Goal: Check status

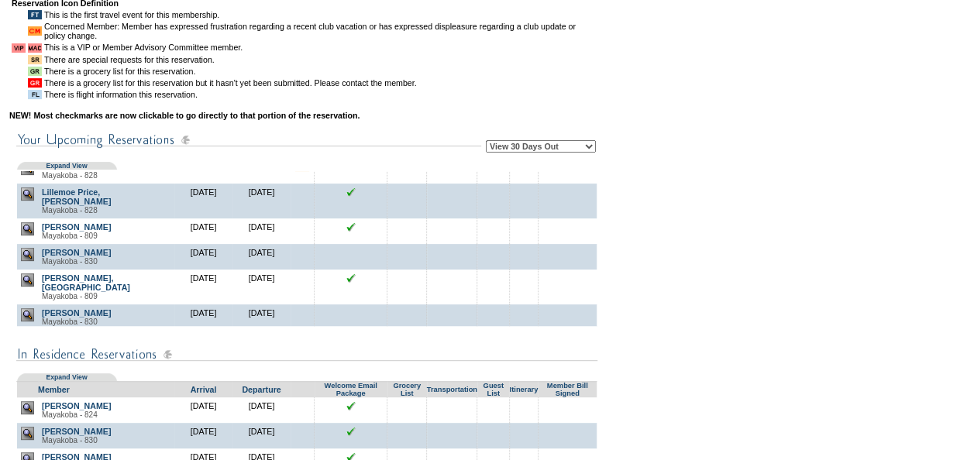
scroll to position [400, 0]
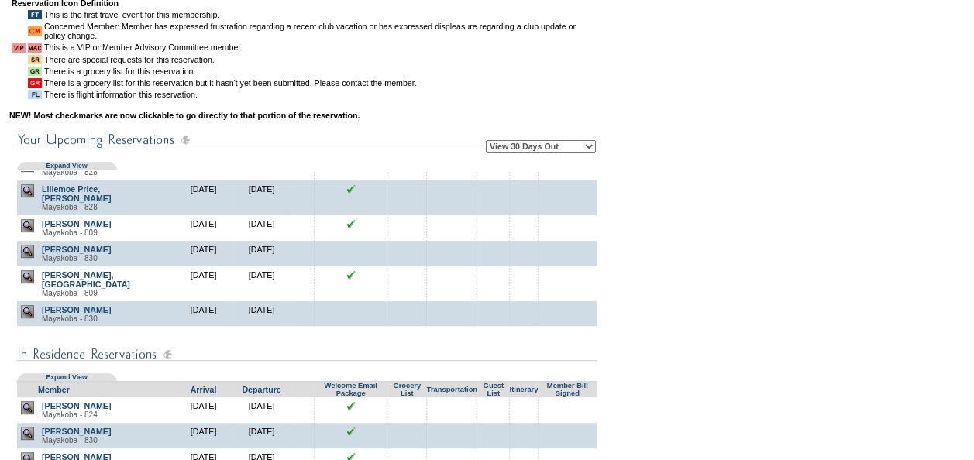
click at [29, 258] on img at bounding box center [27, 251] width 13 height 13
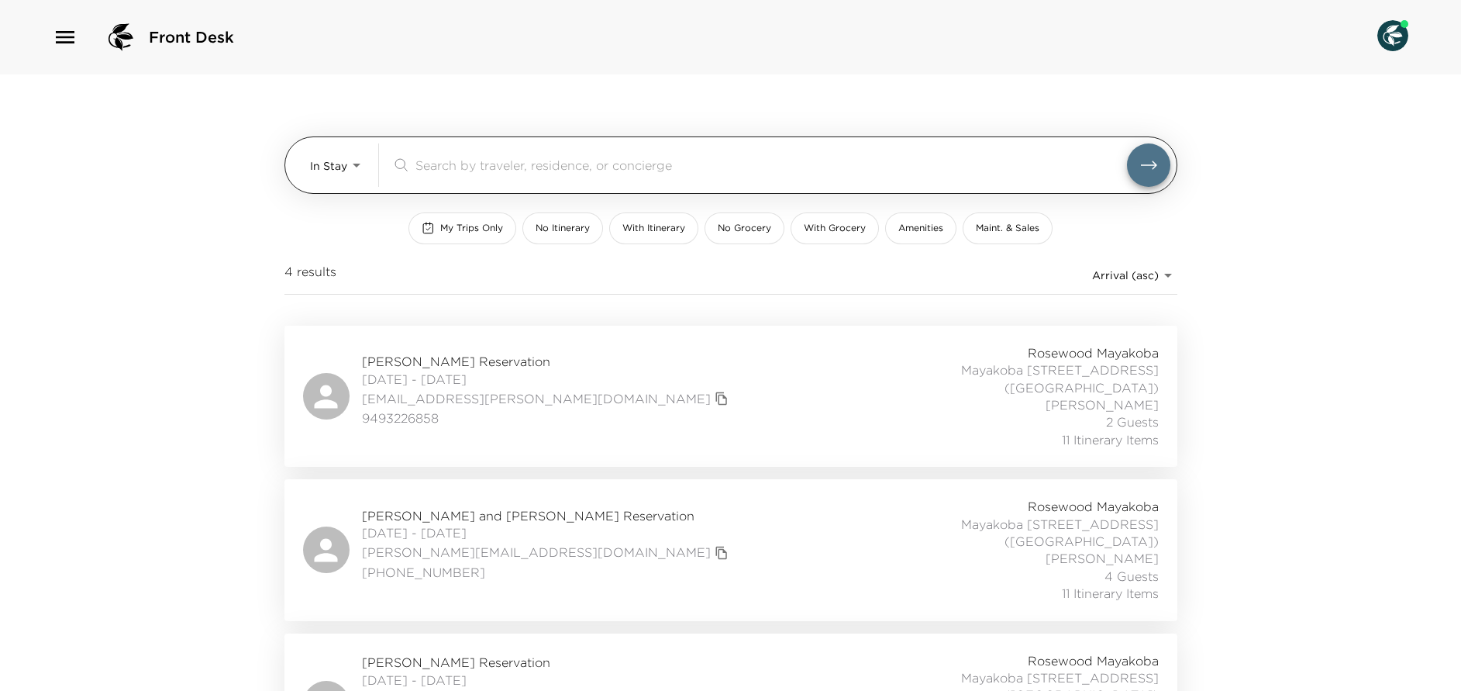
click at [353, 168] on body "Front Desk In Stay In-Stay ​ My Trips Only No Itinerary With Itinerary No Groce…" at bounding box center [730, 345] width 1461 height 691
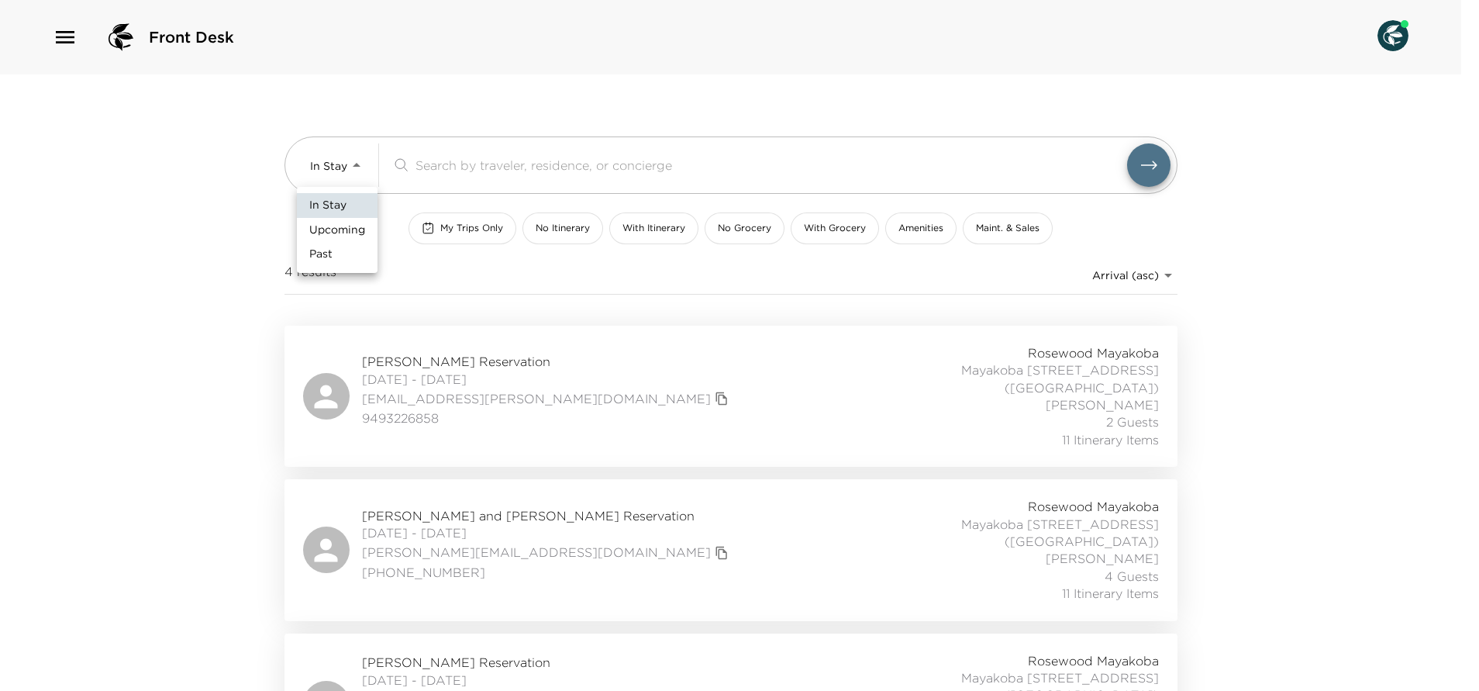
click at [350, 230] on span "Upcoming" at bounding box center [337, 230] width 56 height 16
type input "Upcoming"
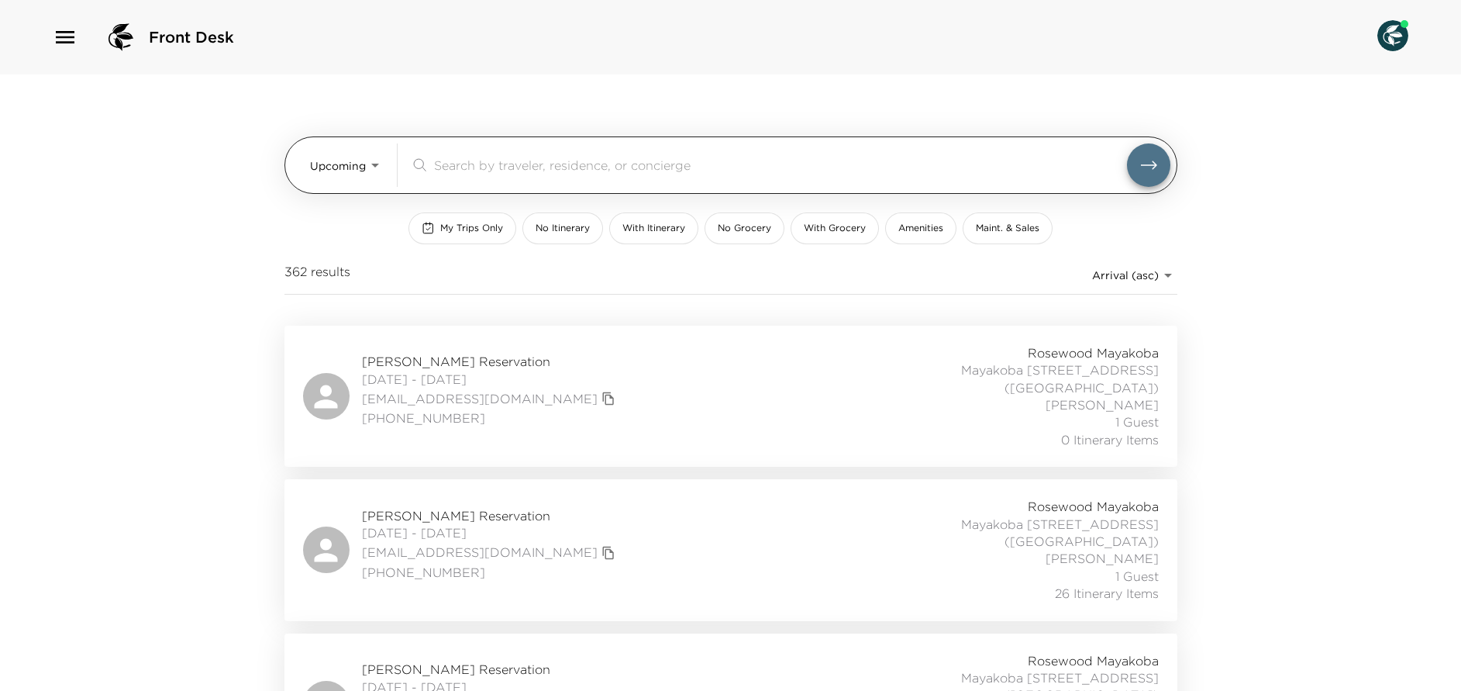
click at [467, 157] on input "search" at bounding box center [780, 165] width 693 height 18
type input "g"
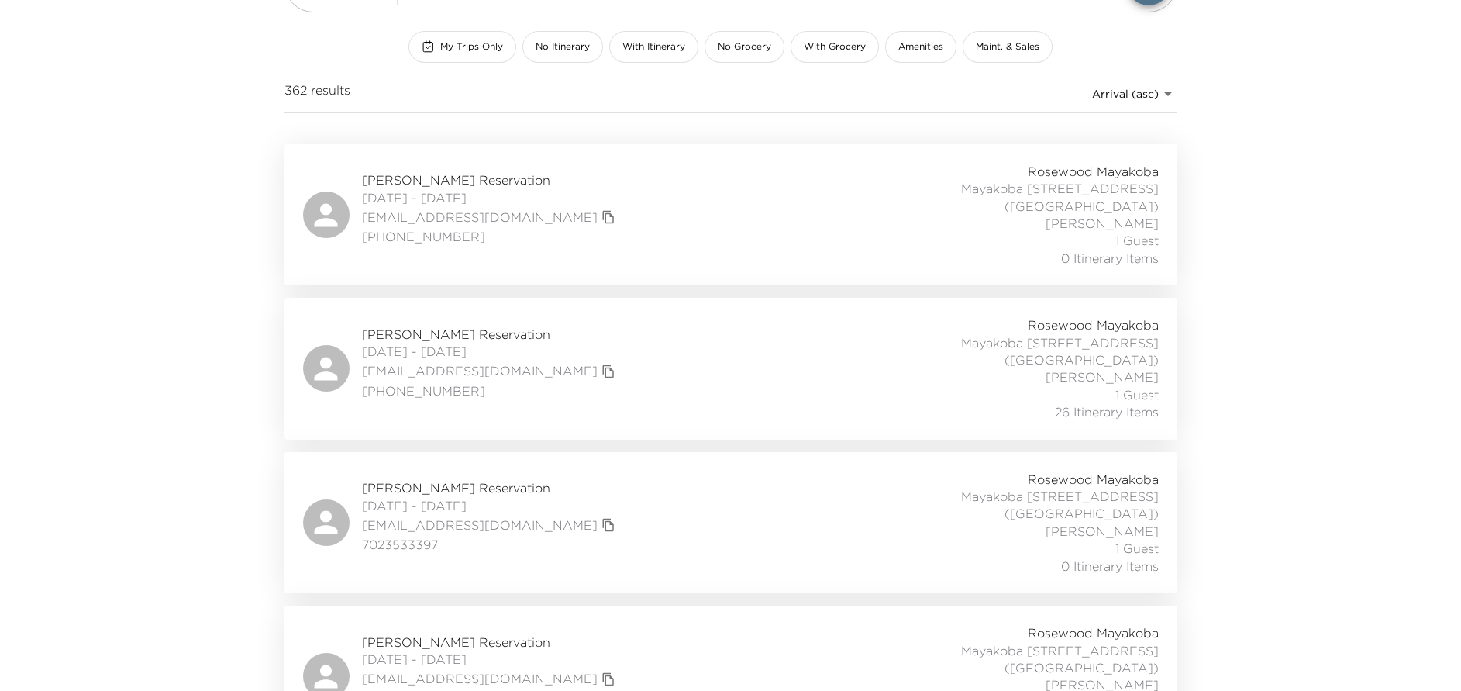
scroll to position [233, 0]
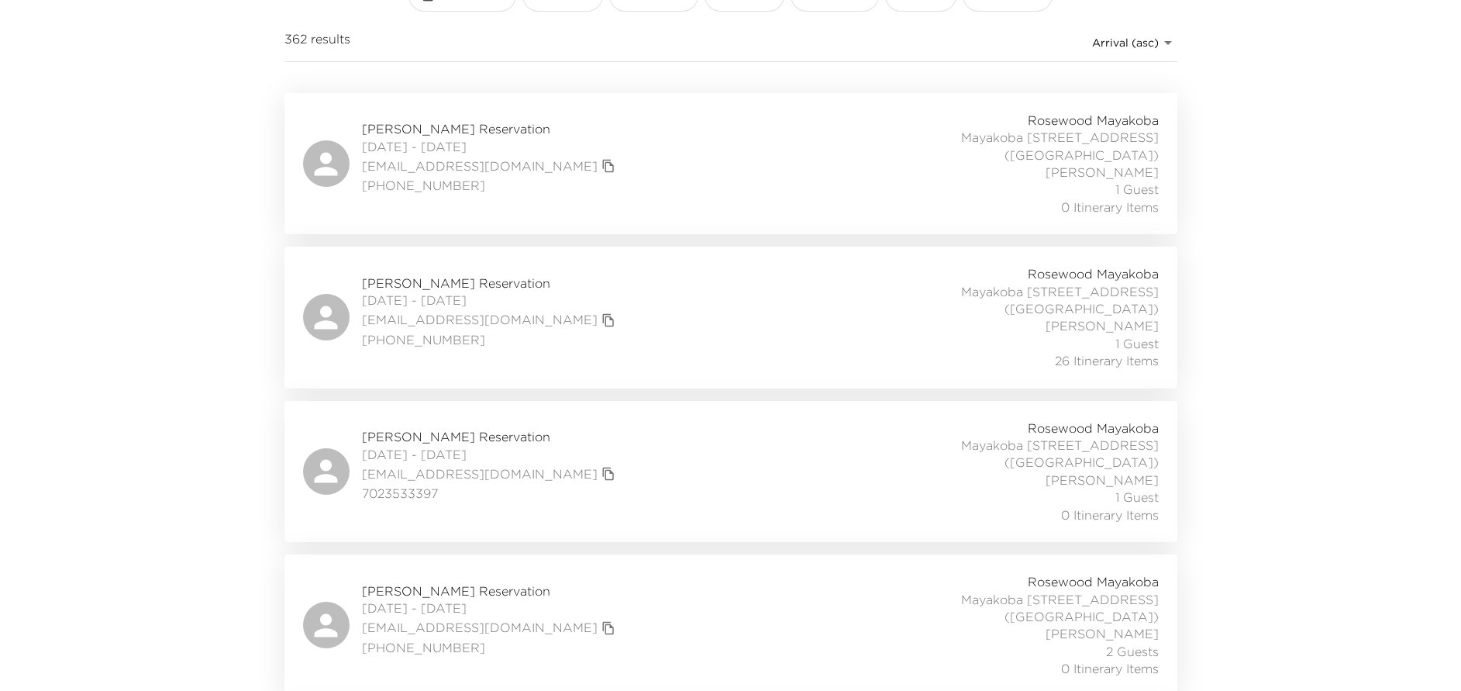
click at [627, 460] on div "Alicia Fanning Reservation 09/07/2025 - 09/13/2025 razl@mac.com (216) 801-1216 …" at bounding box center [731, 625] width 856 height 104
